Goal: Check status: Check status

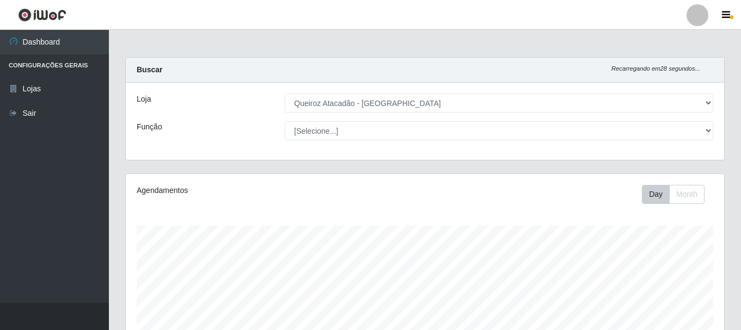
select select "464"
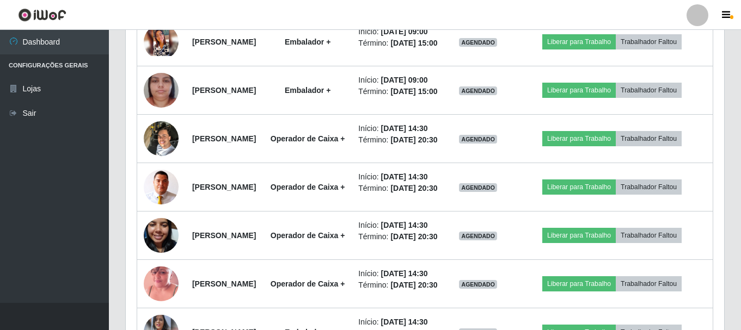
scroll to position [3045, 0]
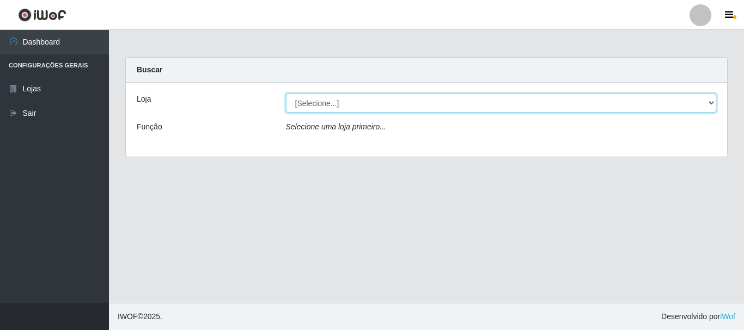
click at [715, 102] on select "[Selecione...] Queiroz Atacadão - São Gonçalo do Amarante" at bounding box center [501, 103] width 431 height 19
select select "464"
click at [286, 94] on select "[Selecione...] Queiroz Atacadão - São Gonçalo do Amarante" at bounding box center [501, 103] width 431 height 19
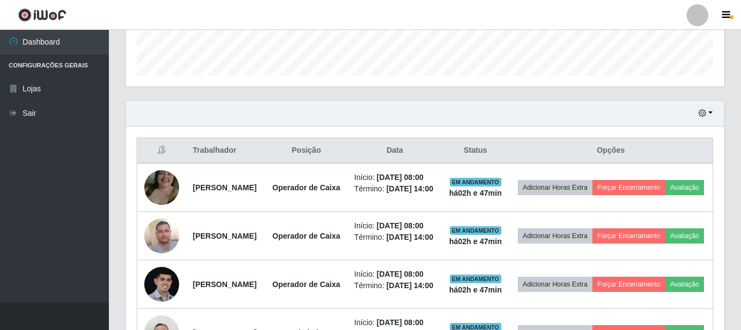
scroll to position [381, 0]
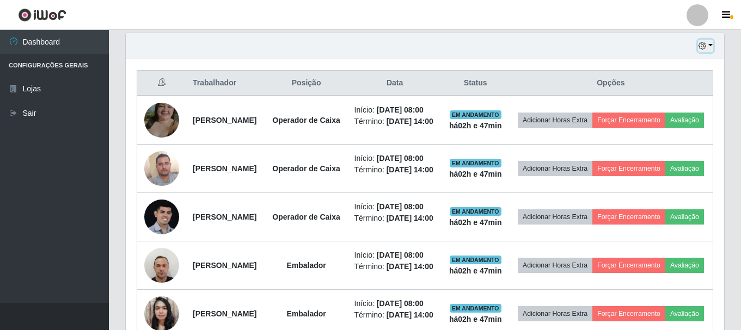
click at [710, 43] on button "button" at bounding box center [705, 46] width 15 height 13
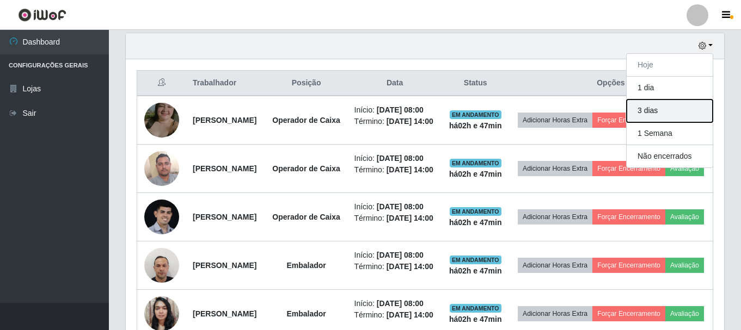
click at [691, 108] on button "3 dias" at bounding box center [669, 111] width 86 height 23
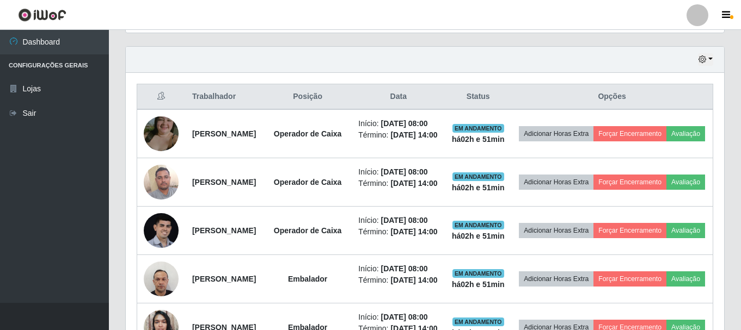
scroll to position [348, 0]
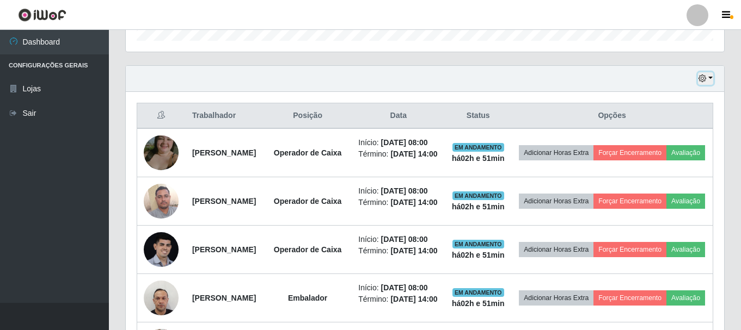
click at [706, 80] on button "button" at bounding box center [705, 78] width 15 height 13
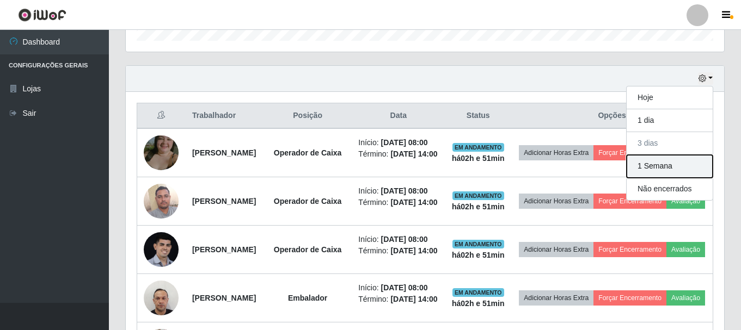
click at [678, 177] on button "1 Semana" at bounding box center [669, 166] width 86 height 23
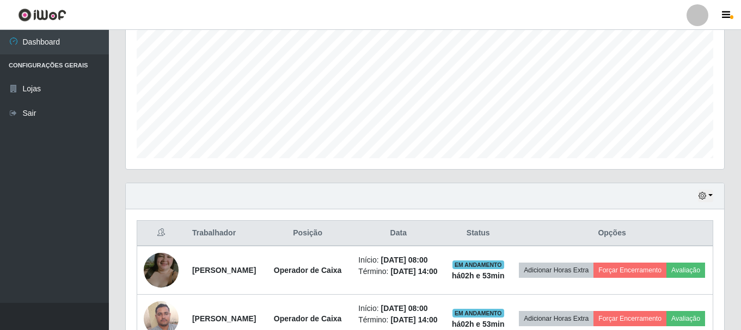
scroll to position [131, 0]
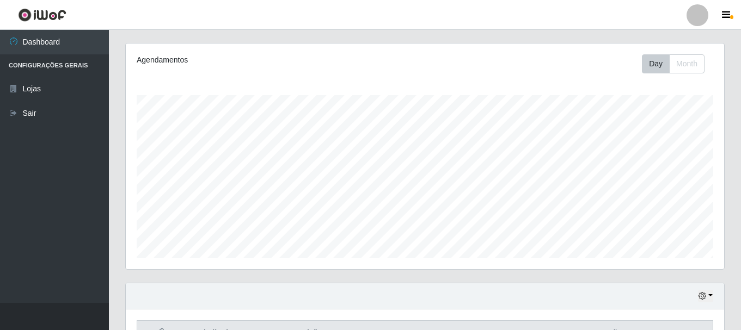
click at [714, 300] on div "Hoje 1 dia 3 dias 1 Semana Não encerrados" at bounding box center [425, 297] width 598 height 26
click at [711, 298] on button "button" at bounding box center [705, 296] width 15 height 13
